Goal: Task Accomplishment & Management: Use online tool/utility

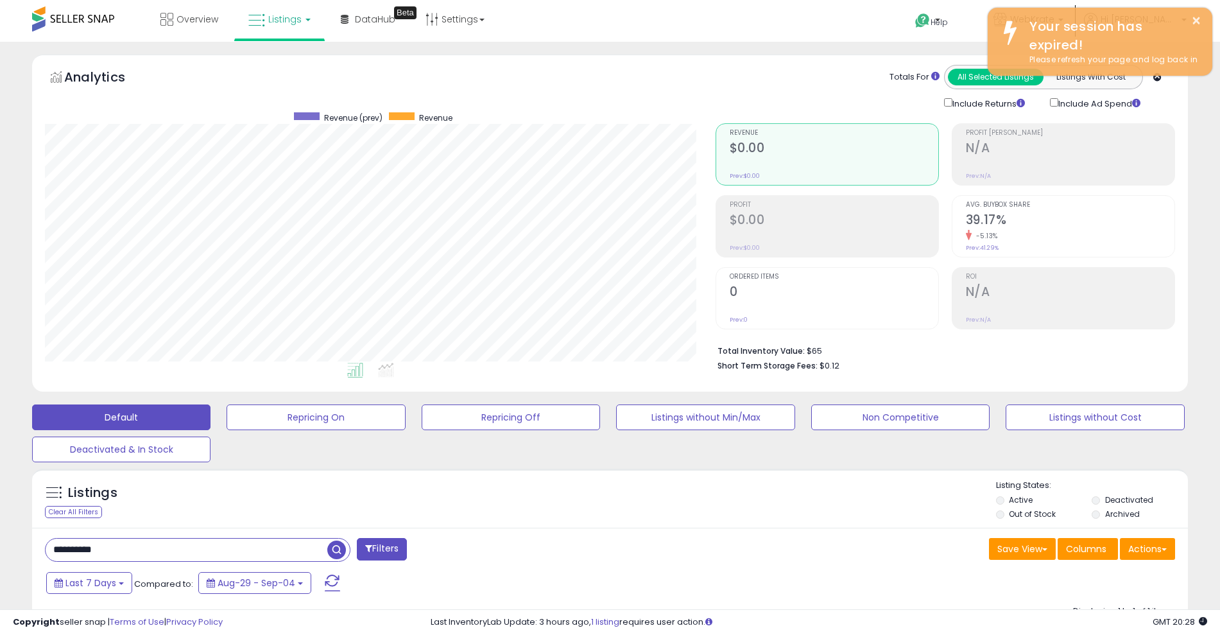
scroll to position [263, 670]
click at [65, 24] on span at bounding box center [73, 18] width 82 height 25
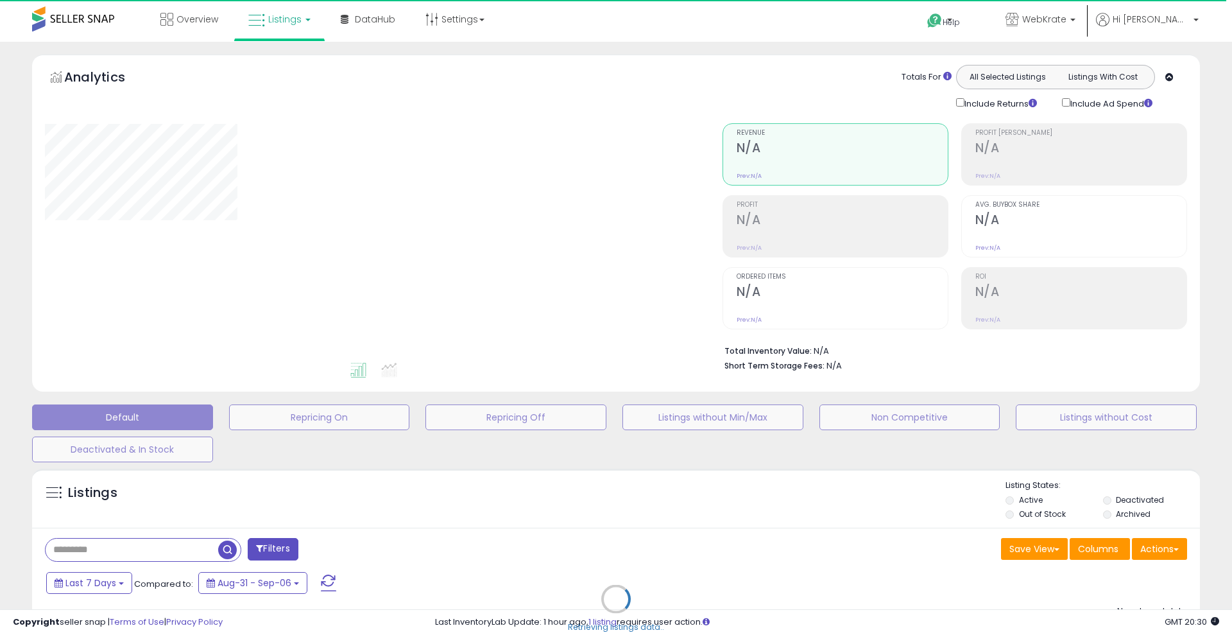
type input "**********"
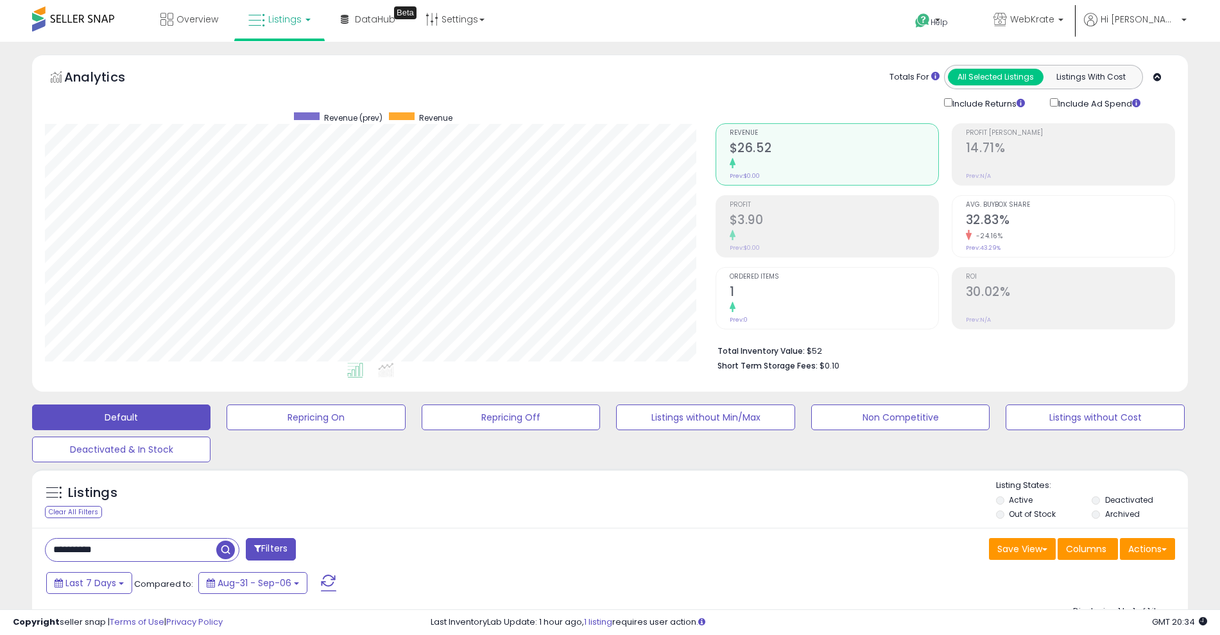
click at [294, 22] on span "Listings" at bounding box center [284, 19] width 33 height 13
click at [275, 117] on icon at bounding box center [290, 112] width 67 height 19
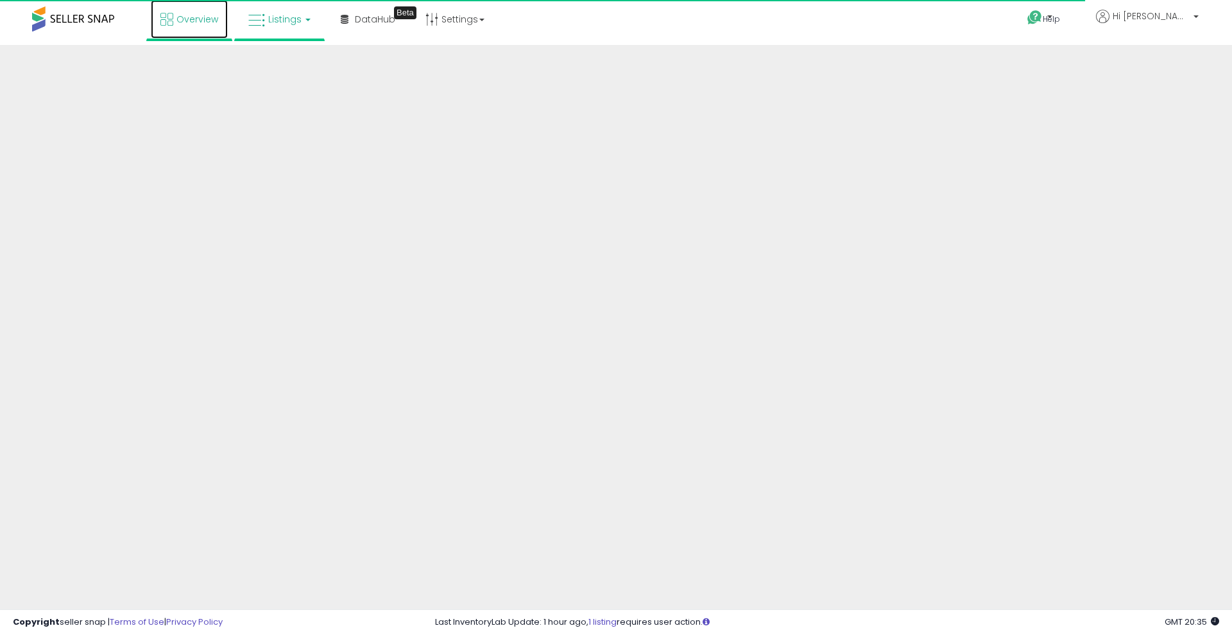
click at [184, 17] on span "Overview" at bounding box center [197, 19] width 42 height 13
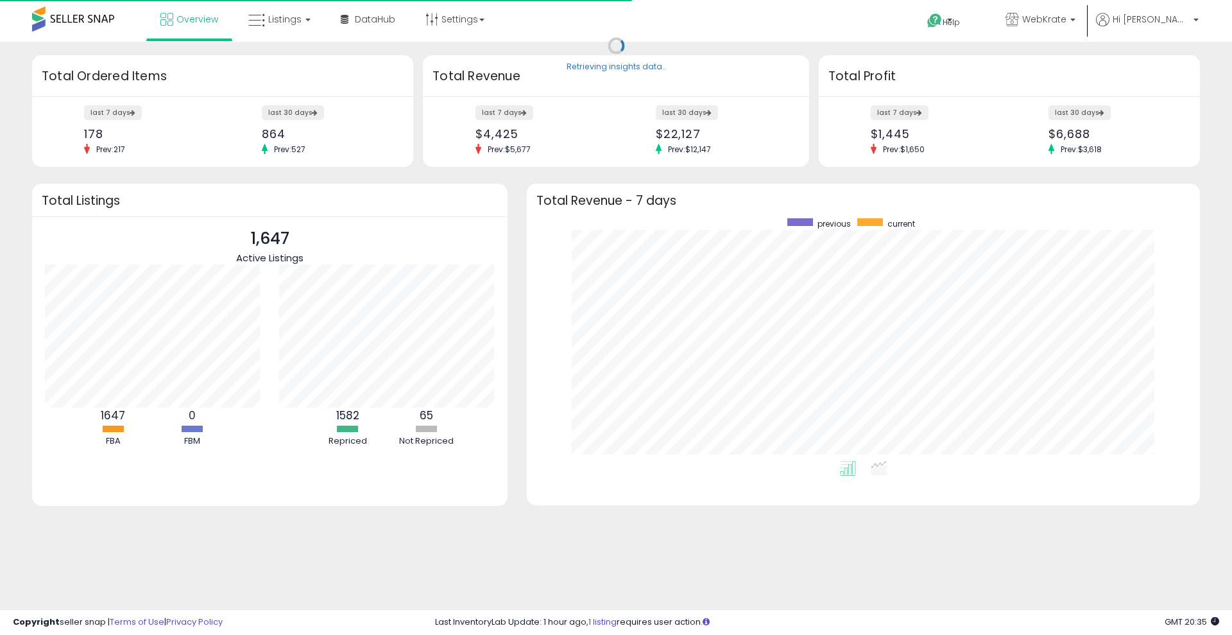
scroll to position [243, 647]
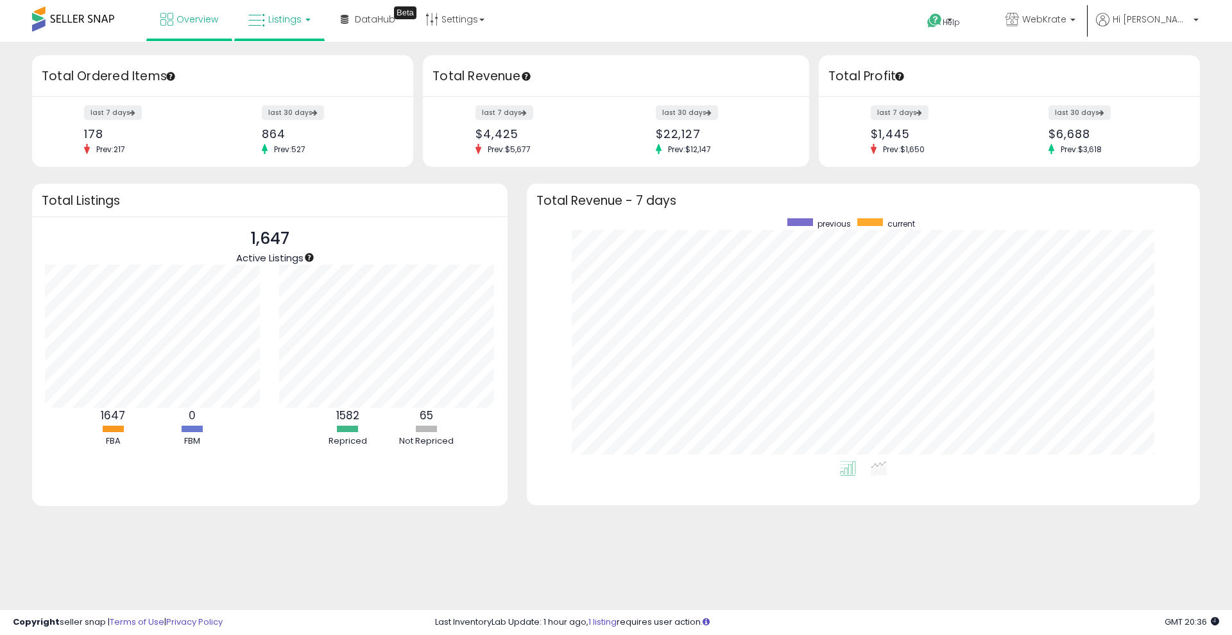
click at [288, 28] on link "Listings" at bounding box center [279, 19] width 81 height 38
click at [280, 121] on icon at bounding box center [290, 112] width 67 height 19
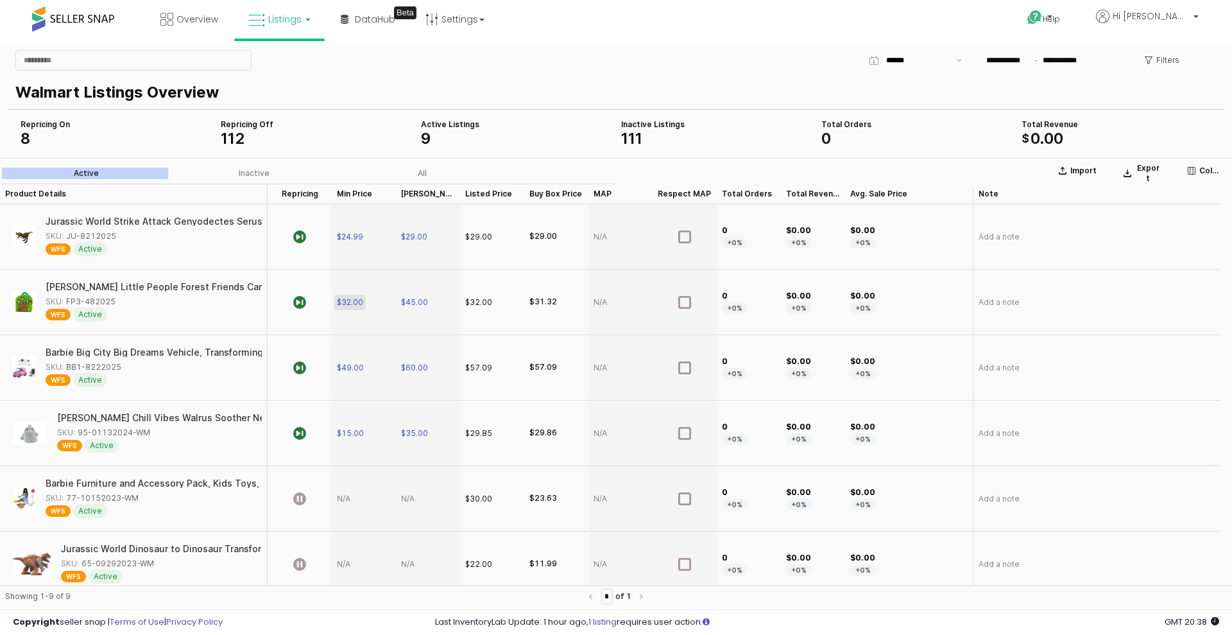
scroll to position [196, 0]
click at [204, 418] on div "[PERSON_NAME] Chill Vibes Walrus Soother Newborn Sound Machine Plush Baby Toy w…" at bounding box center [271, 418] width 428 height 9
click at [411, 432] on span "$35.00" at bounding box center [414, 434] width 27 height 10
type input "*"
type input "*****"
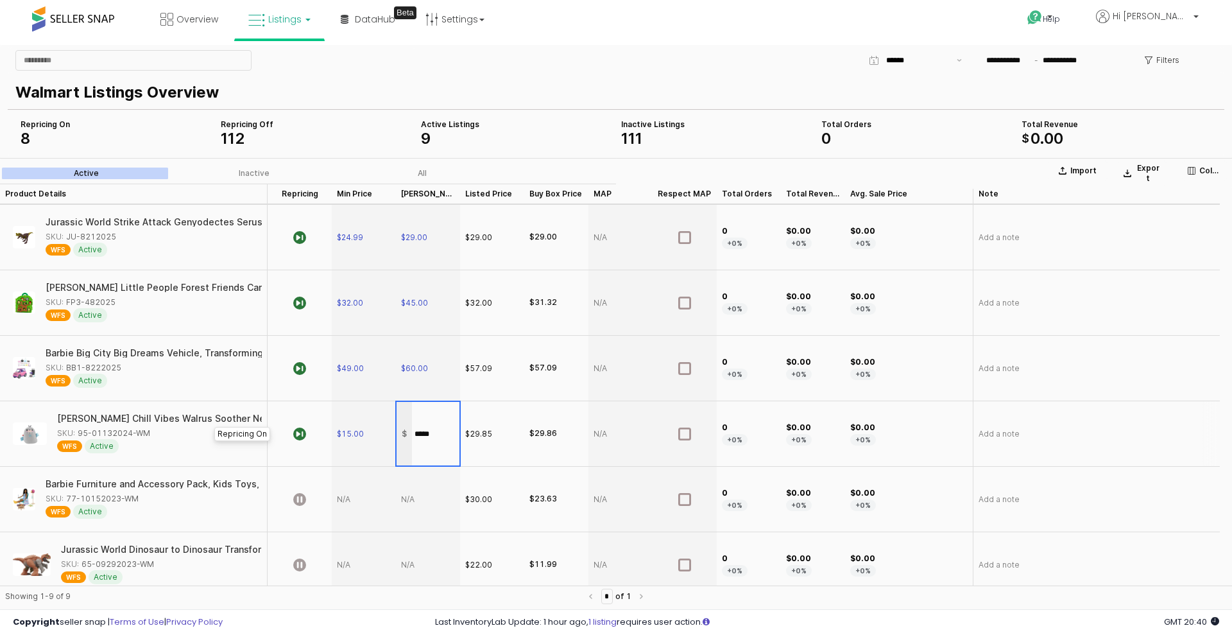
click at [273, 452] on section "Import Export Columns Active Inactive All Product Details Product Details Repri…" at bounding box center [616, 386] width 1232 height 456
click at [420, 429] on span "$35.00" at bounding box center [414, 434] width 27 height 10
click at [435, 434] on input "*****" at bounding box center [435, 434] width 47 height 14
type input "*"
type input "*****"
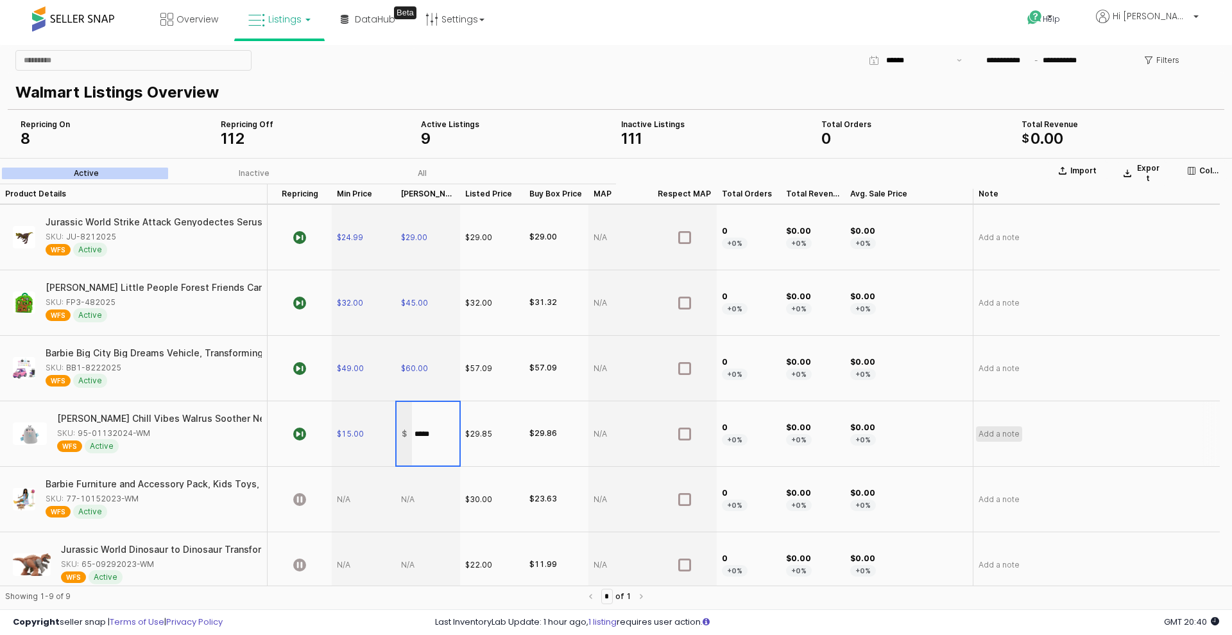
click at [1016, 437] on section "Import Export Columns Active Inactive All Product Details Product Details Repri…" at bounding box center [616, 386] width 1232 height 456
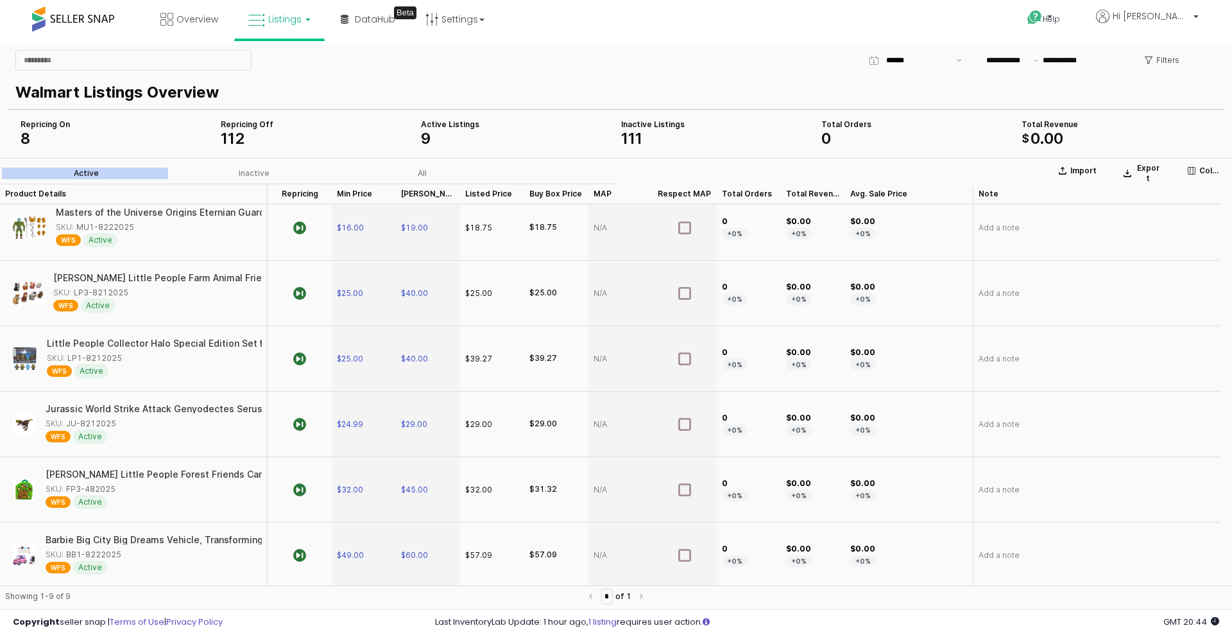
scroll to position [8, 0]
